Goal: Find specific page/section: Find specific page/section

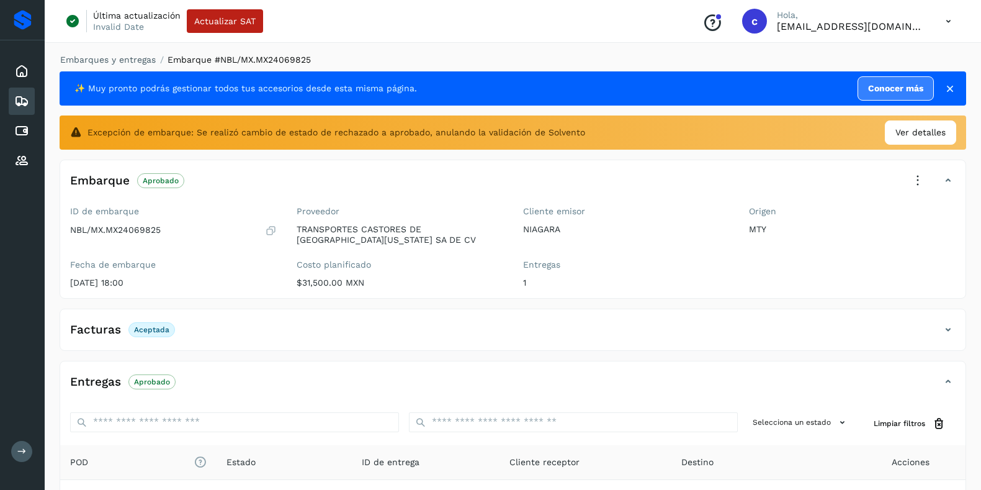
scroll to position [130, 0]
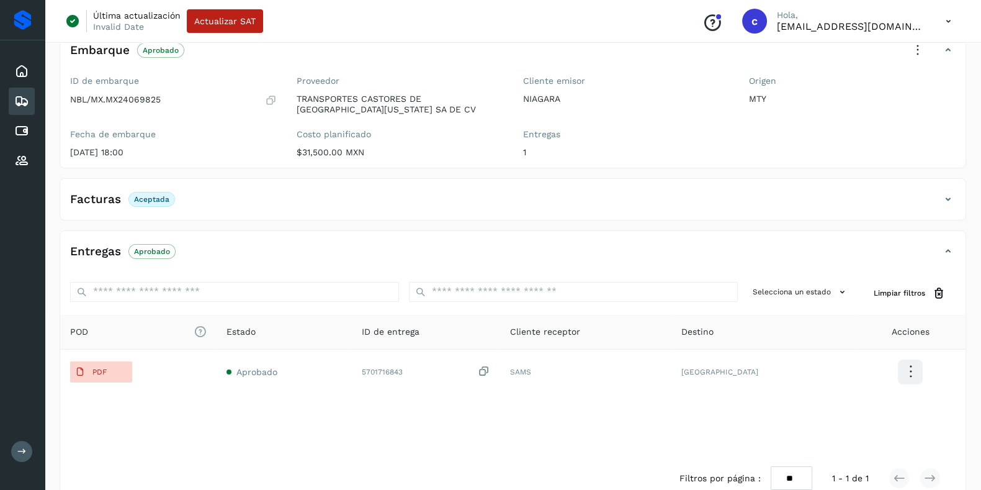
click at [24, 101] on icon at bounding box center [21, 101] width 15 height 15
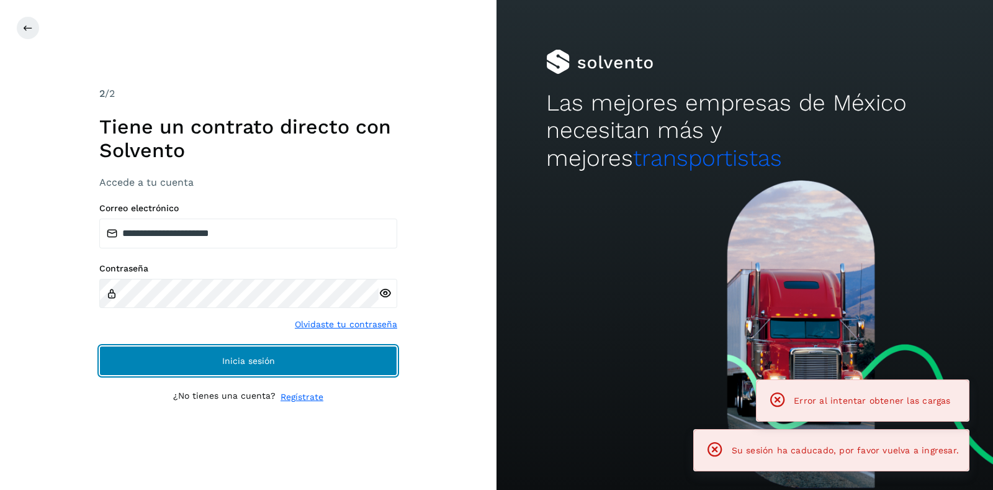
click at [298, 354] on button "Inicia sesión" at bounding box center [248, 361] width 298 height 30
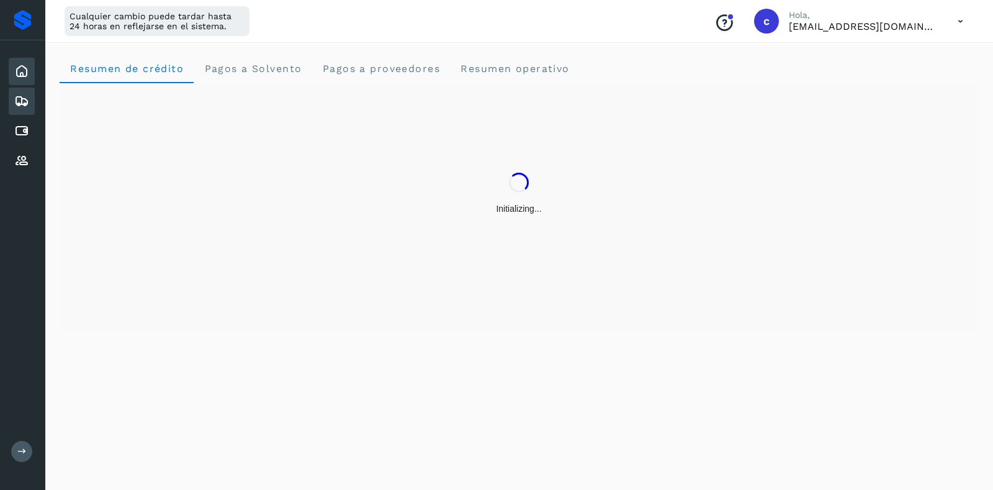
click at [22, 97] on icon at bounding box center [21, 101] width 15 height 15
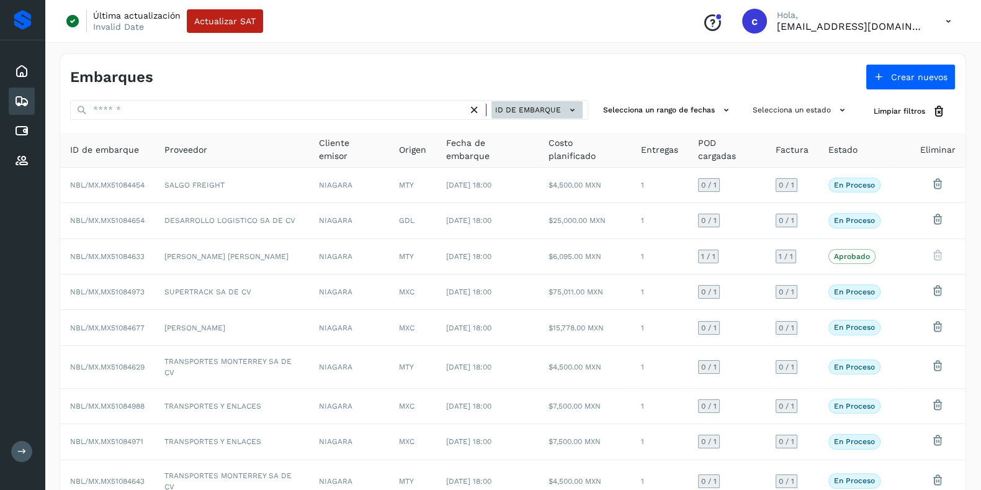
click at [519, 114] on span "ID de embarque" at bounding box center [528, 109] width 66 height 11
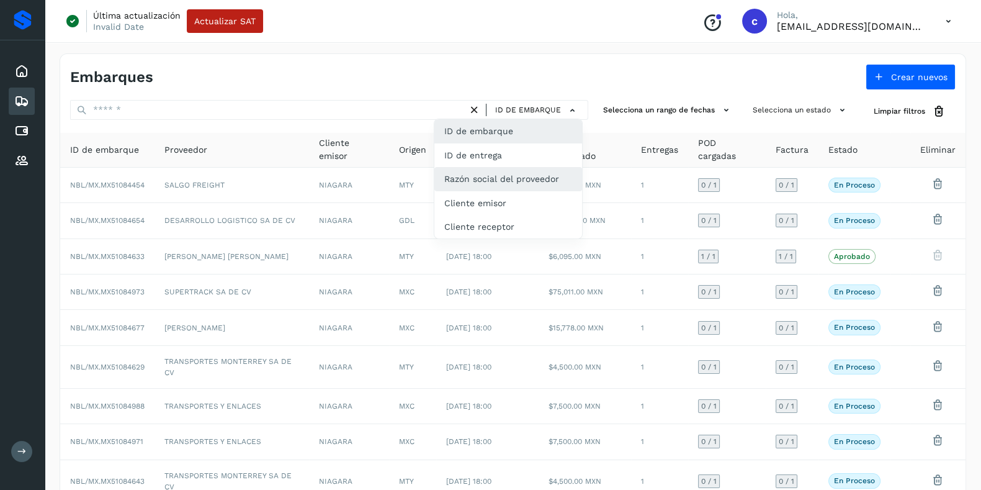
click at [493, 183] on div "Razón social del proveedor" at bounding box center [508, 179] width 148 height 24
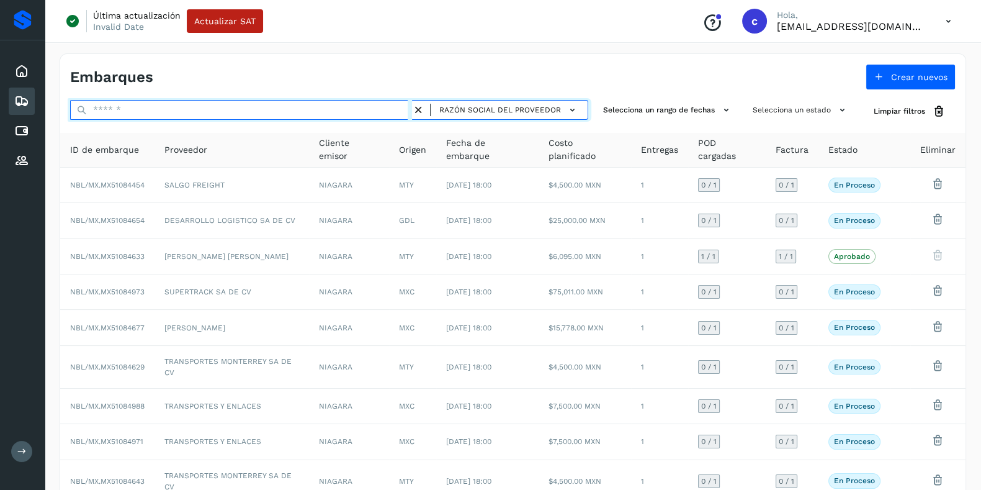
click at [233, 110] on input "text" at bounding box center [241, 110] width 342 height 20
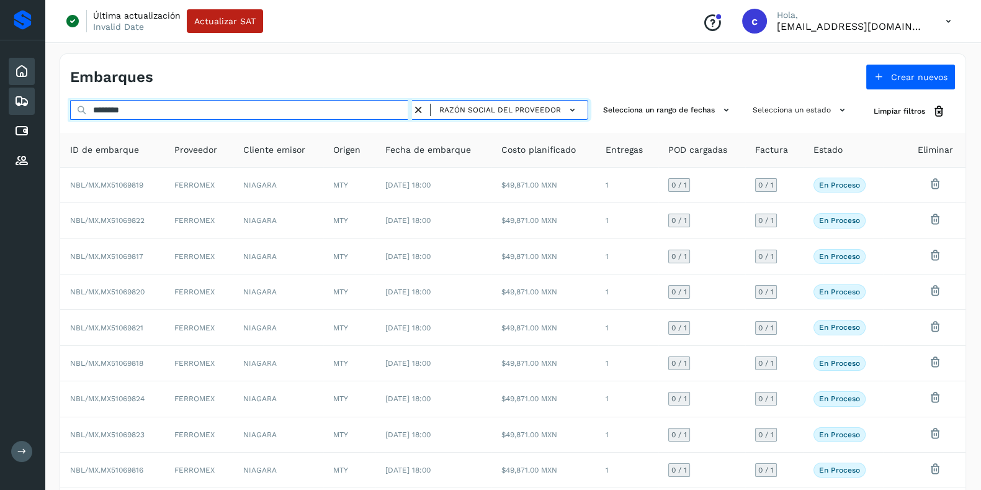
type input "********"
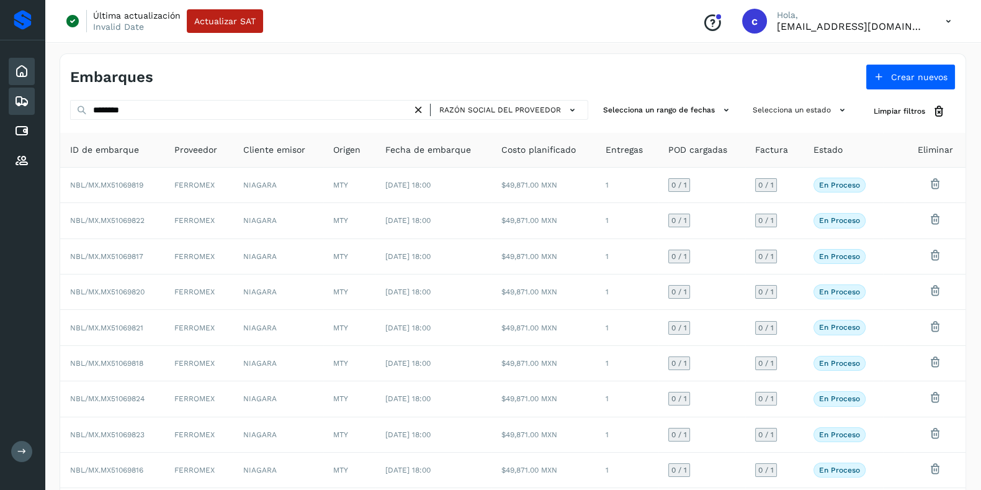
click at [21, 67] on icon at bounding box center [21, 71] width 15 height 15
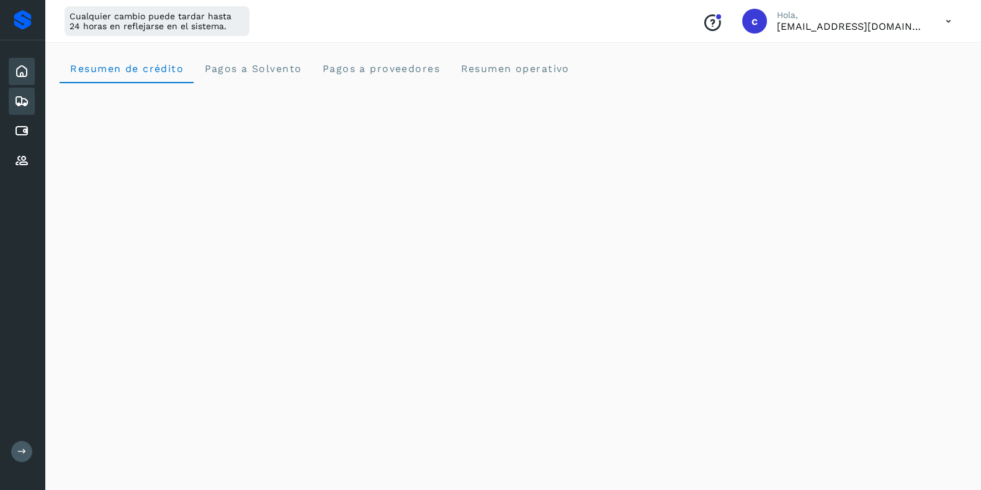
click at [14, 103] on icon at bounding box center [21, 101] width 15 height 15
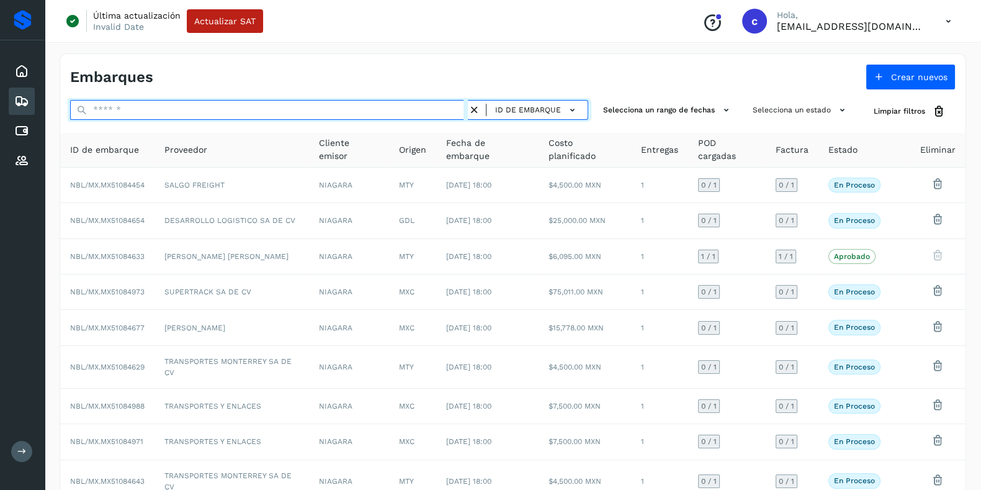
click at [231, 112] on input "text" at bounding box center [269, 110] width 398 height 20
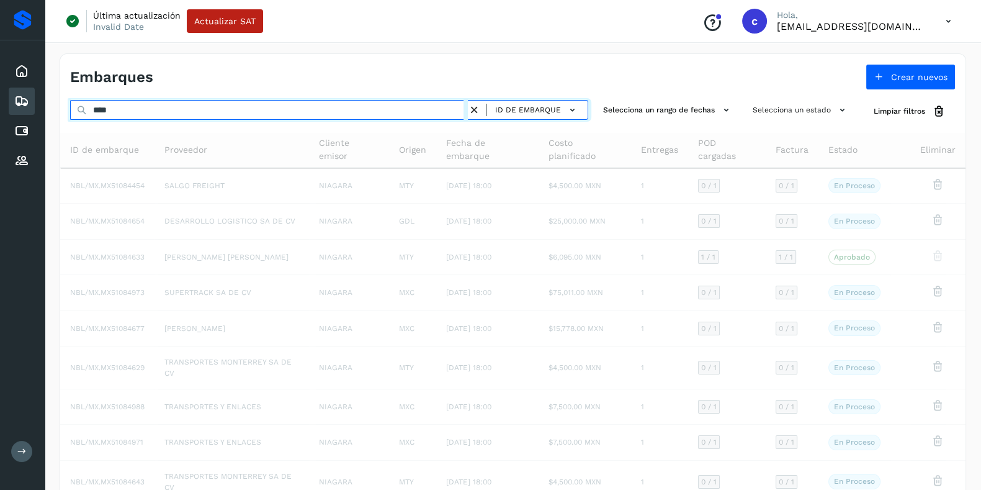
type input "********"
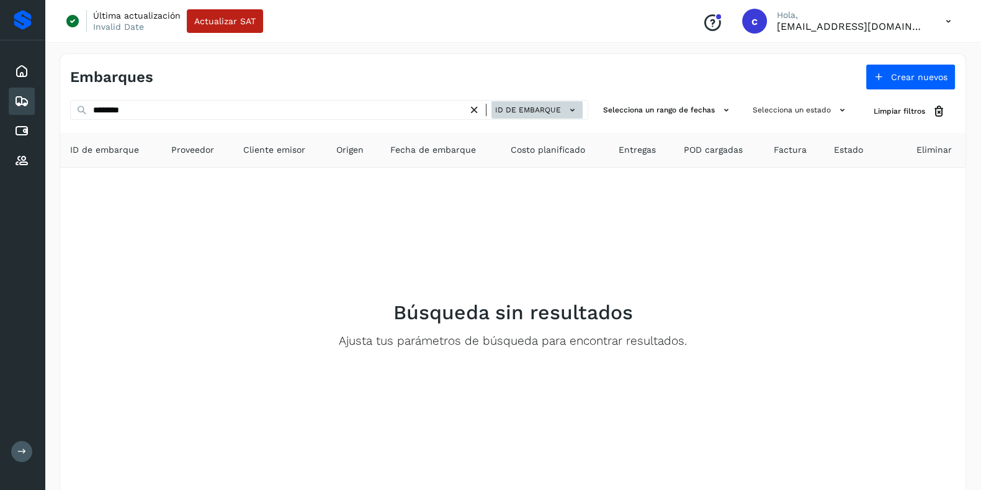
click at [573, 112] on icon at bounding box center [572, 110] width 13 height 13
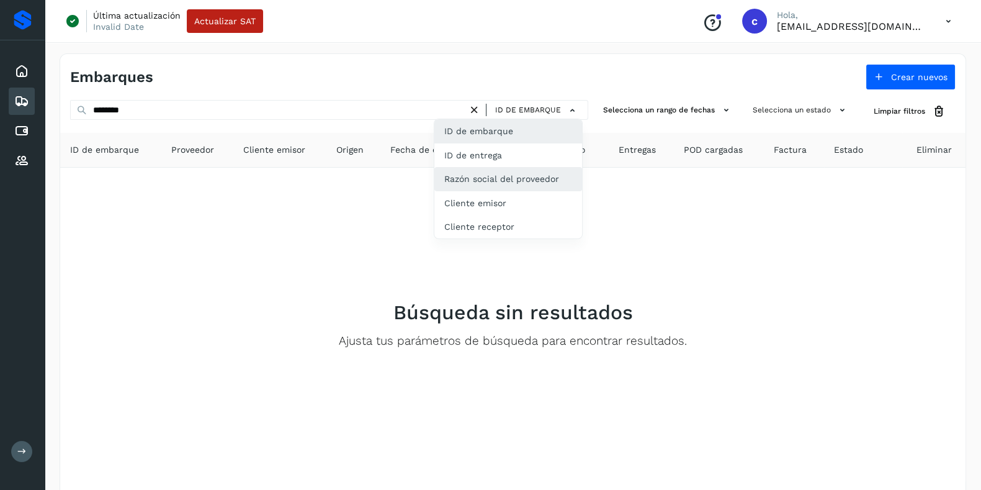
click at [539, 178] on div "Razón social del proveedor" at bounding box center [508, 179] width 148 height 24
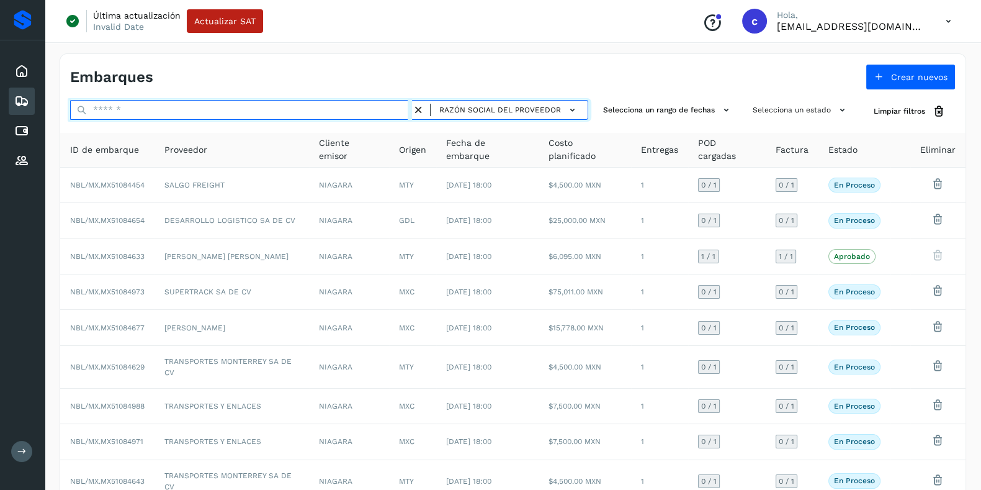
click at [298, 110] on input "text" at bounding box center [241, 110] width 342 height 20
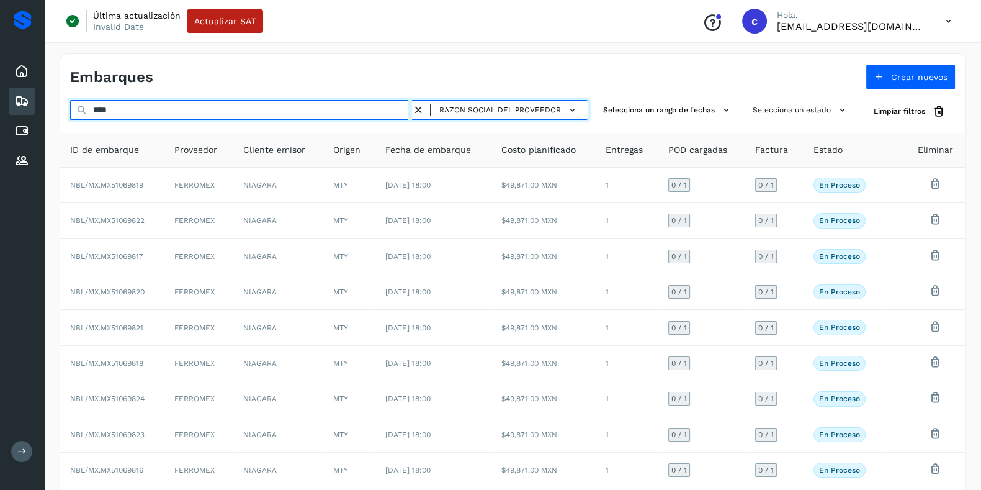
type input "********"
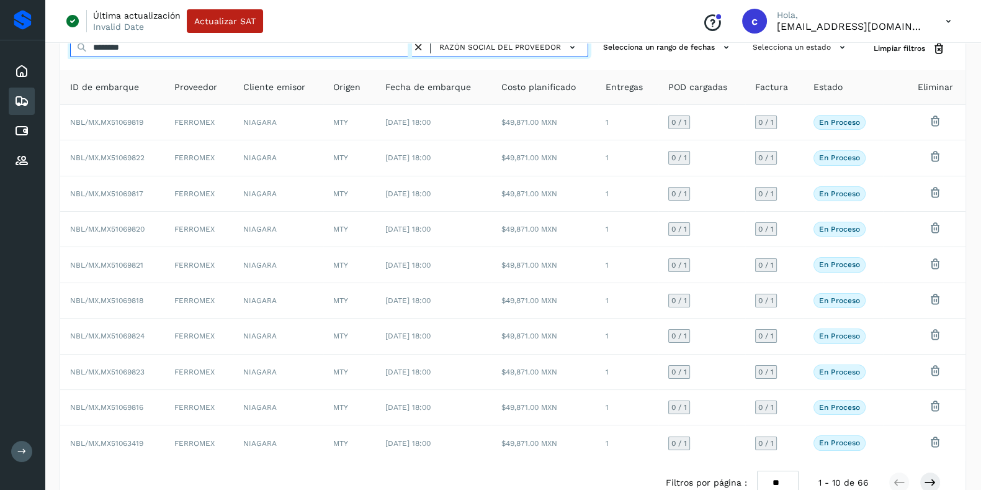
scroll to position [89, 0]
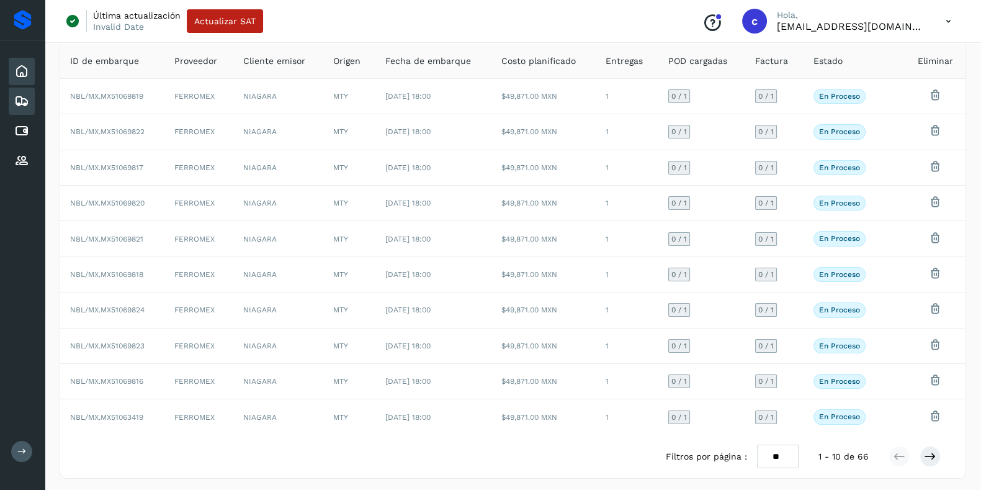
click at [18, 73] on icon at bounding box center [21, 71] width 15 height 15
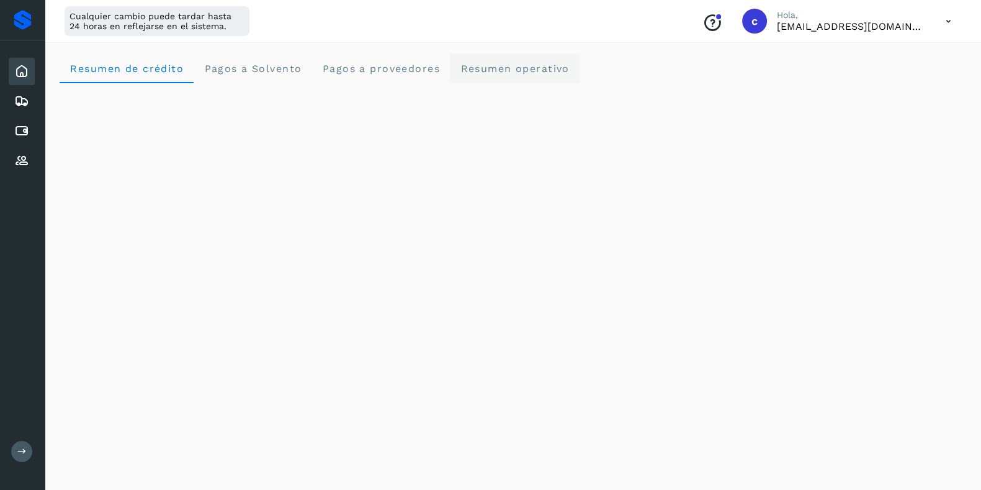
click at [542, 69] on span "Resumen operativo" at bounding box center [515, 69] width 110 height 12
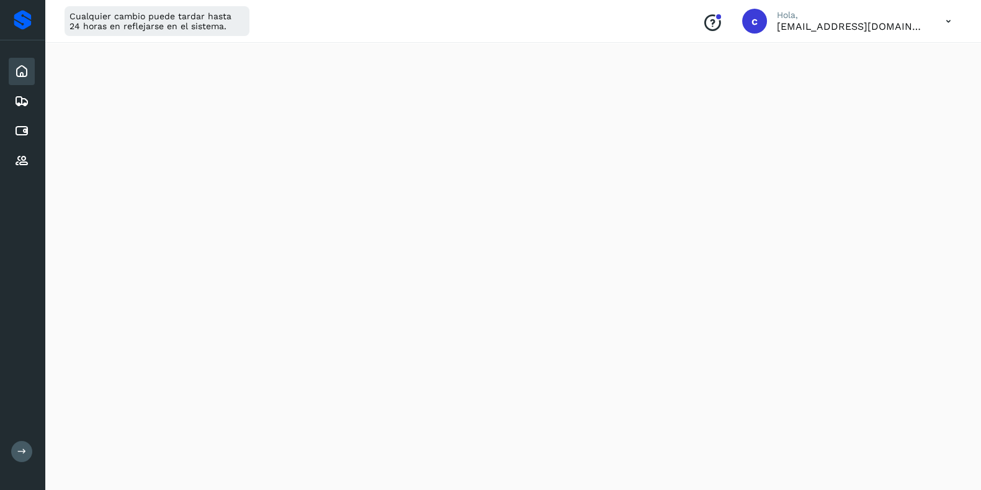
scroll to position [1408, 0]
